Goal: Find contact information: Find contact information

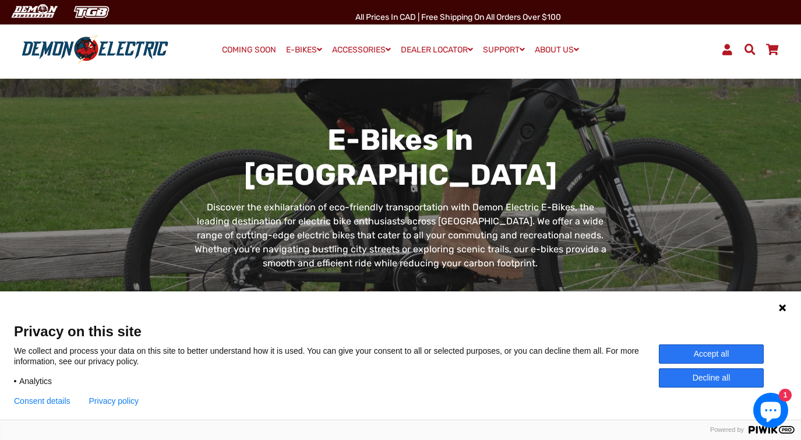
drag, startPoint x: 678, startPoint y: 351, endPoint x: 671, endPoint y: 342, distance: 11.7
click at [678, 351] on button "Accept all" at bounding box center [711, 353] width 105 height 19
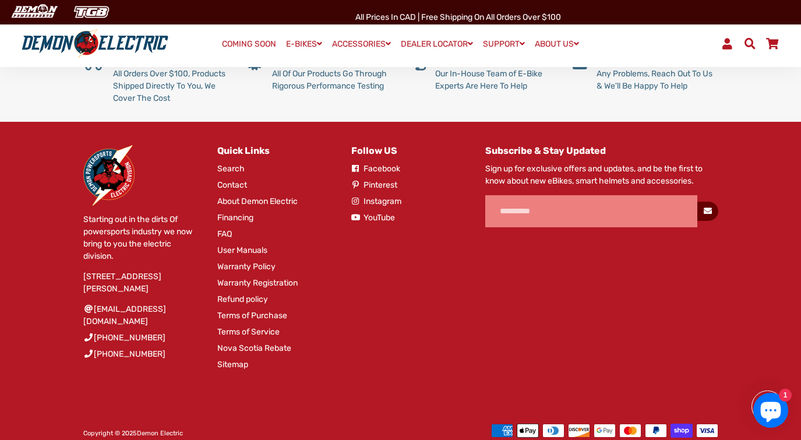
scroll to position [1166, 0]
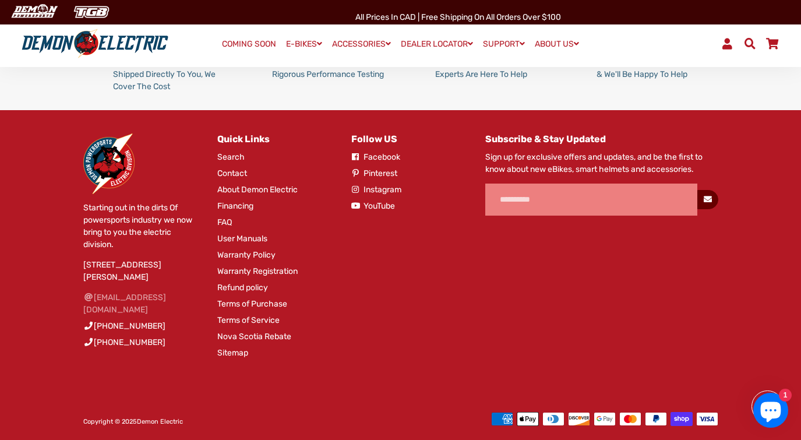
drag, startPoint x: 176, startPoint y: 300, endPoint x: 96, endPoint y: 304, distance: 80.5
click at [96, 304] on li "[EMAIL_ADDRESS][DOMAIN_NAME]" at bounding box center [141, 305] width 117 height 29
copy link "[EMAIL_ADDRESS][DOMAIN_NAME]"
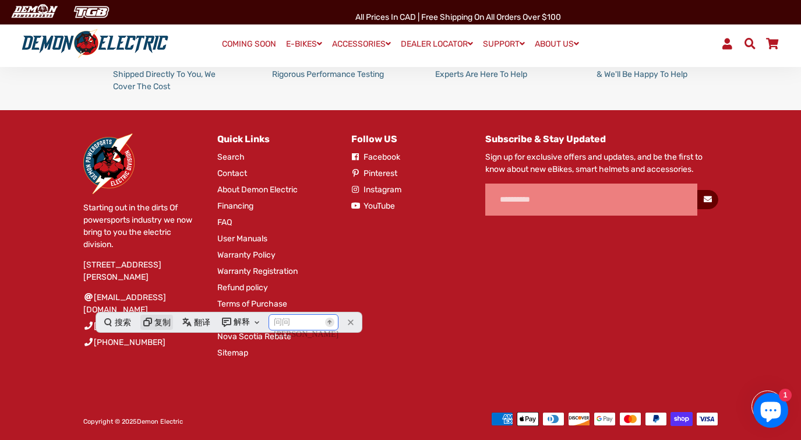
click at [161, 324] on div "复制" at bounding box center [162, 322] width 16 height 13
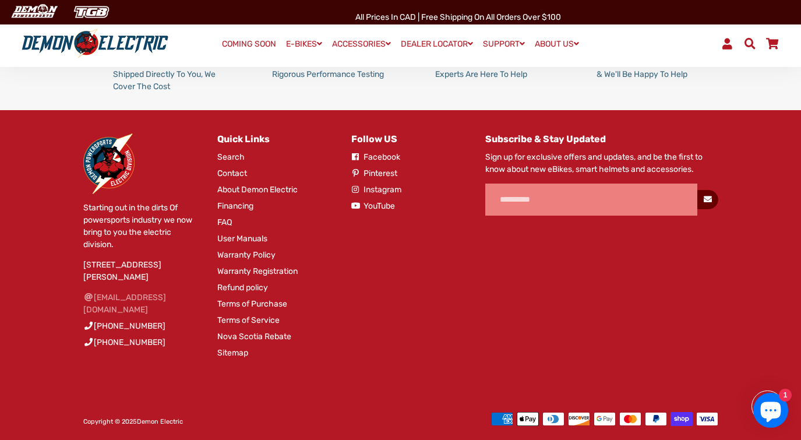
drag, startPoint x: 180, startPoint y: 300, endPoint x: 95, endPoint y: 304, distance: 84.6
click at [95, 304] on li "[EMAIL_ADDRESS][DOMAIN_NAME]" at bounding box center [141, 305] width 117 height 29
copy link "[EMAIL_ADDRESS][DOMAIN_NAME]"
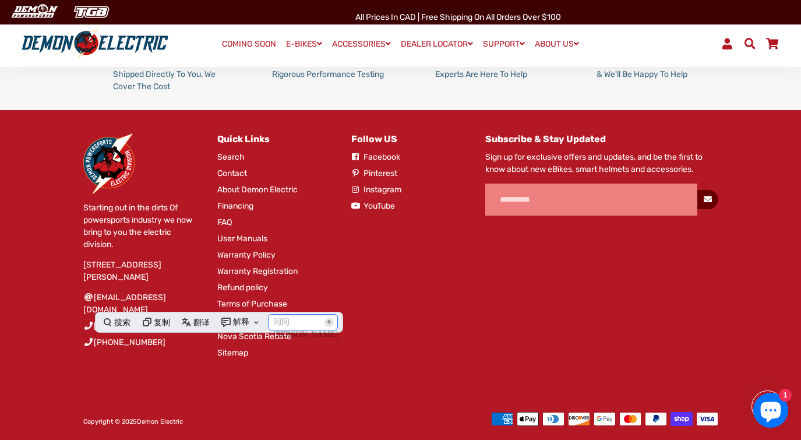
click at [158, 367] on div "Starting out in the dirts Of powersports industry we now bring to you the elect…" at bounding box center [392, 260] width 653 height 255
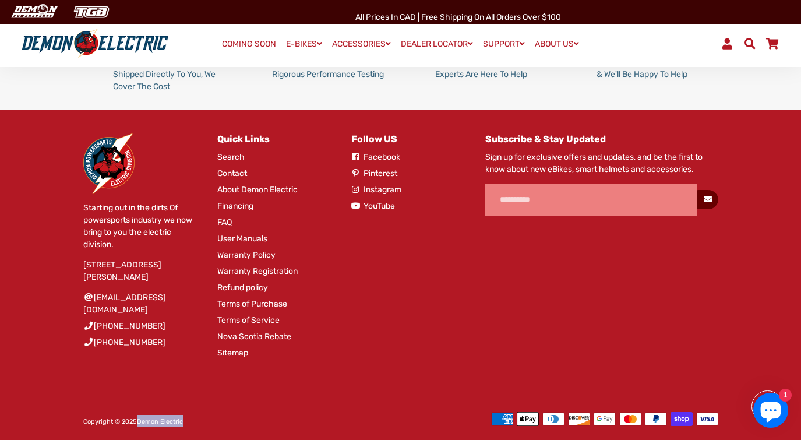
drag, startPoint x: 202, startPoint y: 413, endPoint x: 136, endPoint y: 413, distance: 66.4
click at [136, 415] on div "Copyright © 2025 Demon Electric Free Shopify Theme Debutify" at bounding box center [229, 421] width 326 height 12
copy span "Demon Electric"
